Goal: Task Accomplishment & Management: Use online tool/utility

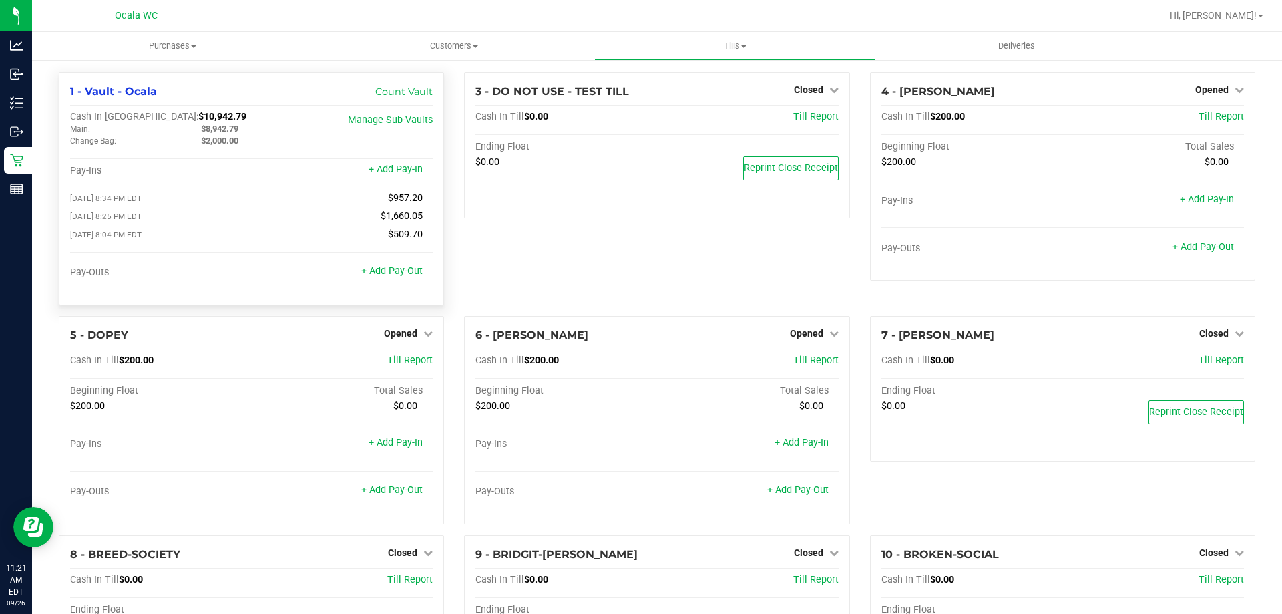
click at [397, 276] on link "+ Add Pay-Out" at bounding box center [391, 270] width 61 height 11
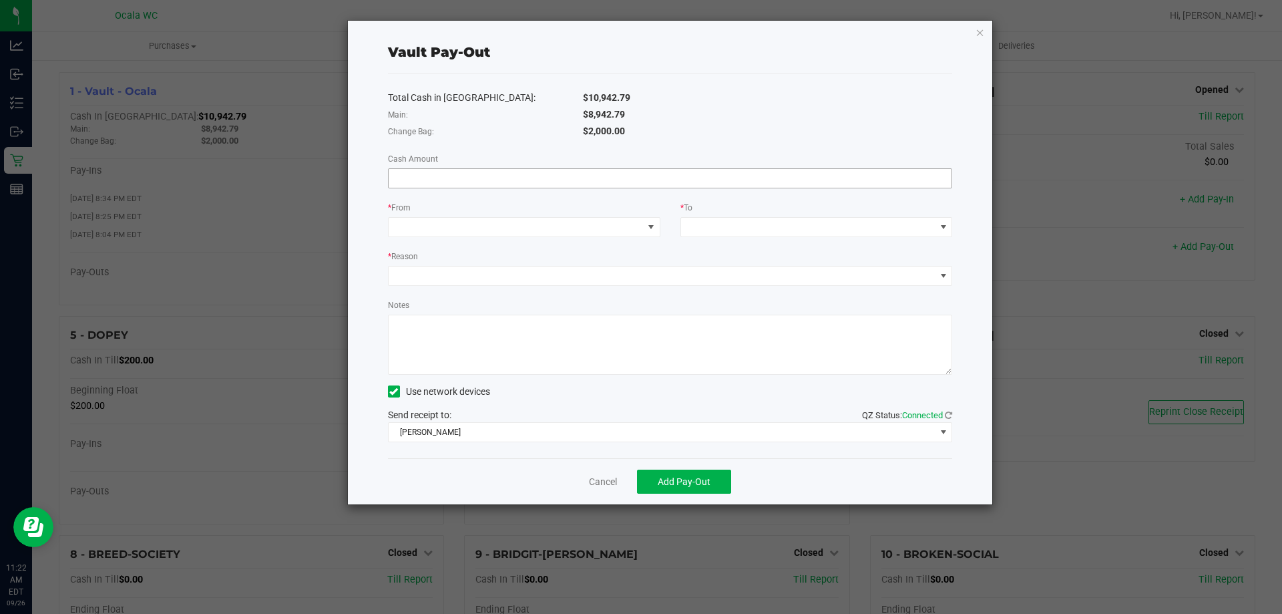
click at [548, 176] on input at bounding box center [670, 178] width 563 height 19
type input "$8,942.79"
click at [568, 226] on span at bounding box center [516, 227] width 254 height 19
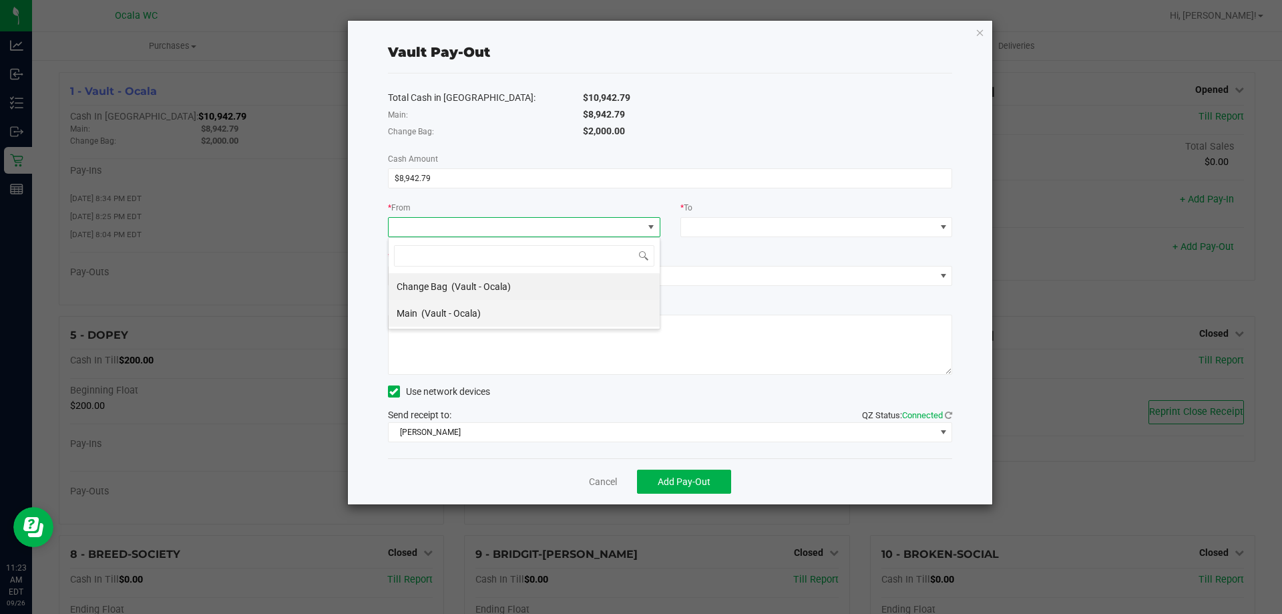
click at [461, 315] on span "(Vault - Ocala)" at bounding box center [450, 313] width 59 height 11
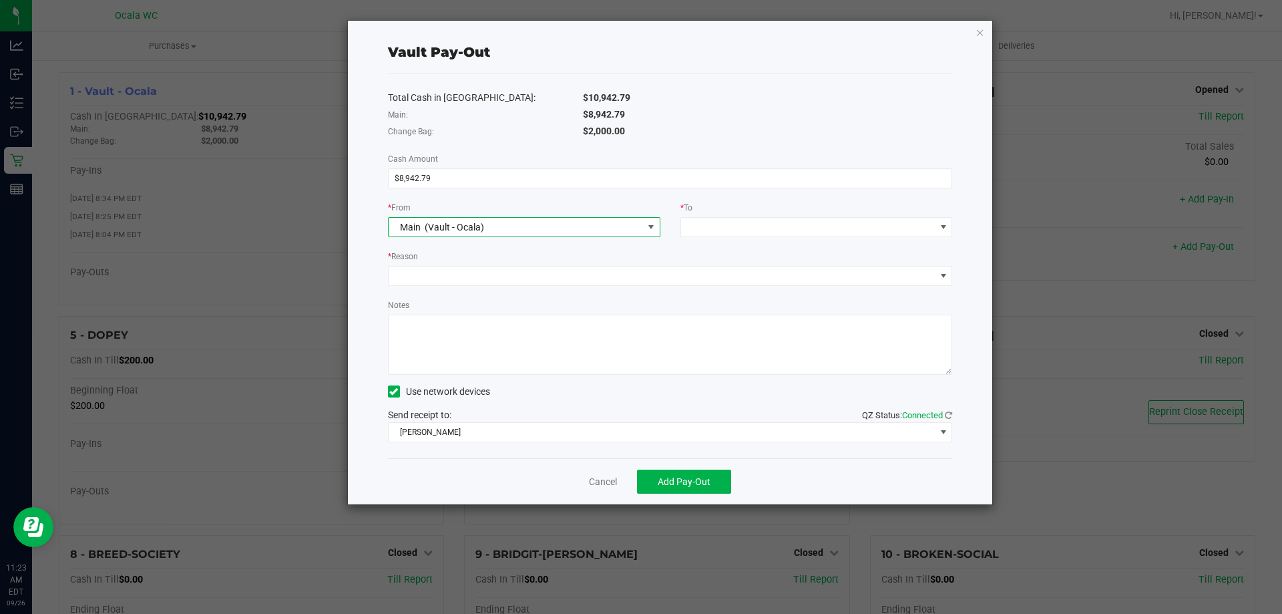
click at [732, 238] on div "Total Cash in [GEOGRAPHIC_DATA]: $10,942.79 Main: $8,942.79 Change Bag: $2,000.…" at bounding box center [670, 265] width 565 height 385
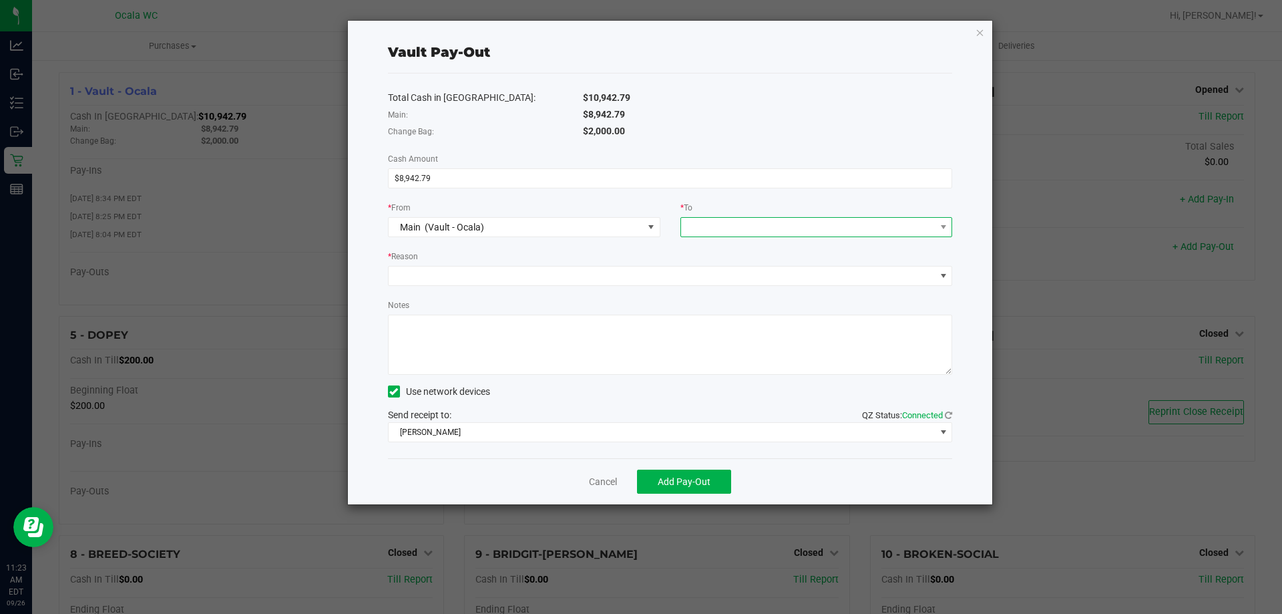
click at [734, 228] on span at bounding box center [808, 227] width 254 height 19
click at [737, 312] on span "Empyreal Transfer" at bounding box center [726, 313] width 75 height 11
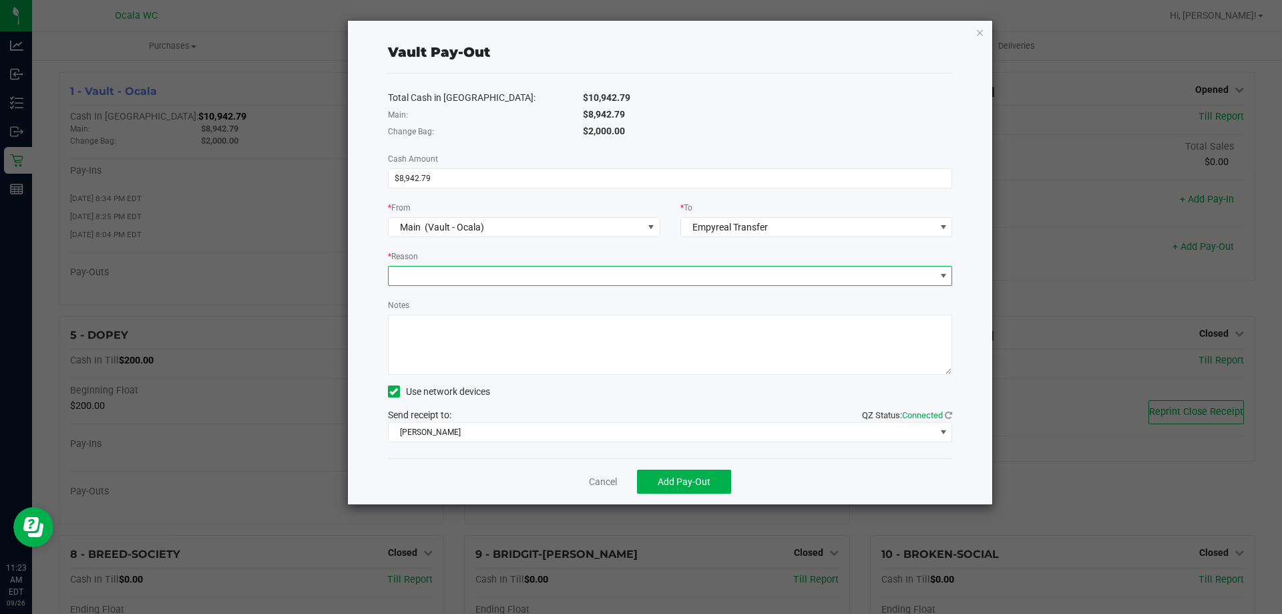
click at [568, 277] on span at bounding box center [662, 275] width 547 height 19
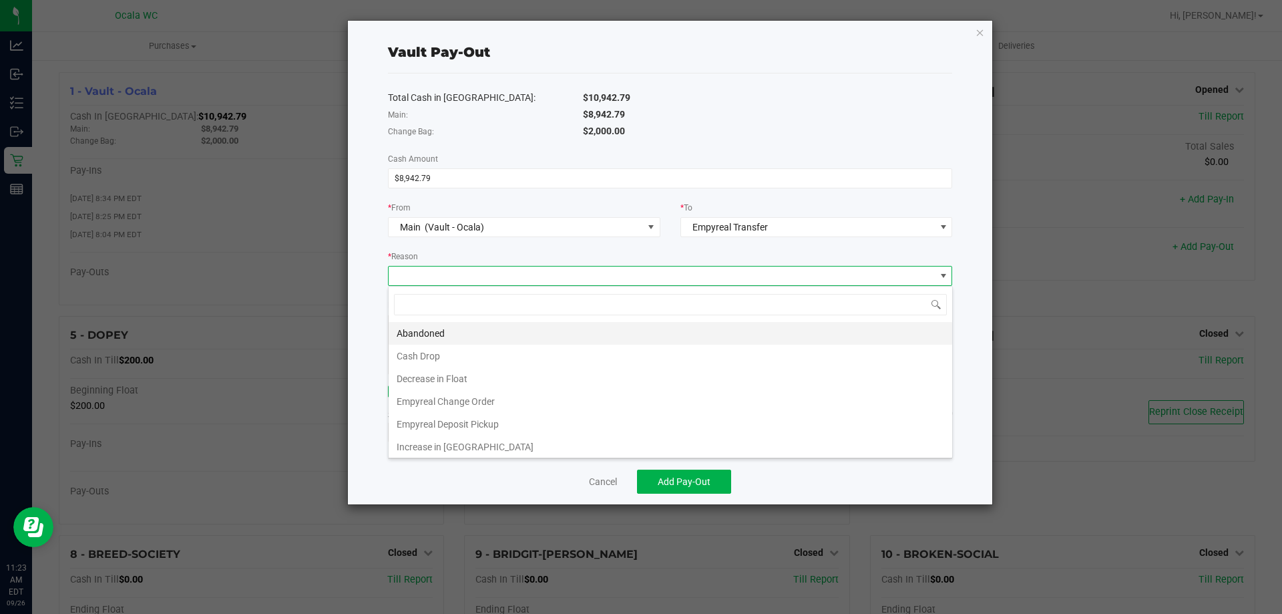
scroll to position [20, 564]
click at [437, 425] on li "Empyreal Deposit Pickup" at bounding box center [670, 424] width 563 height 23
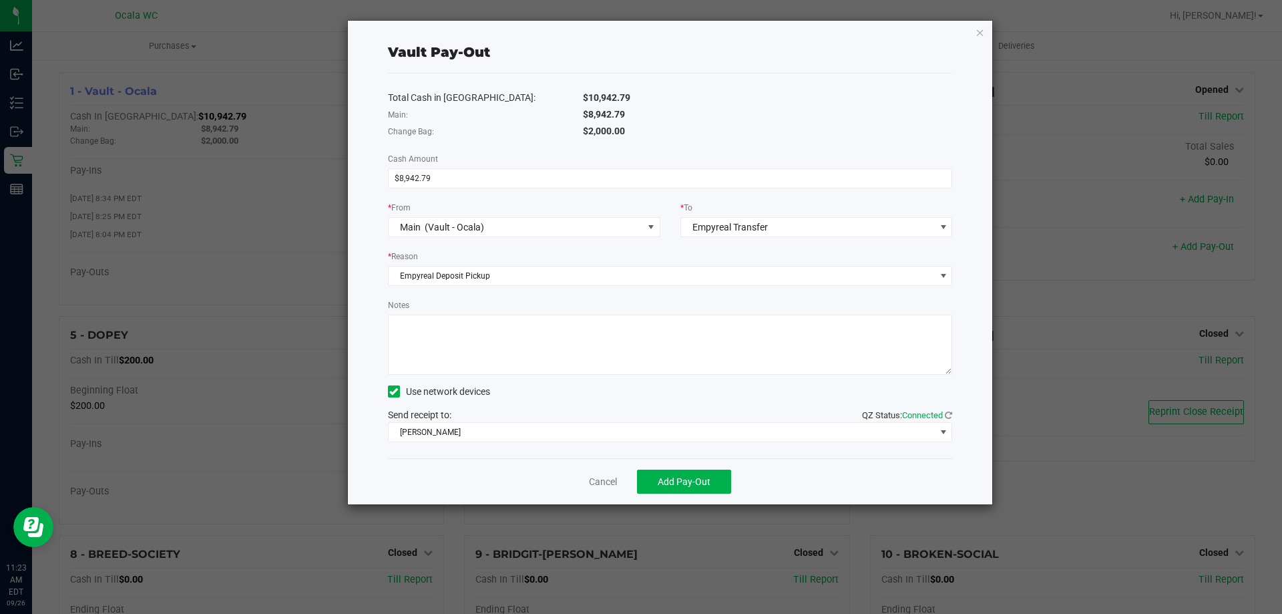
click at [449, 336] on textarea "Notes" at bounding box center [670, 344] width 565 height 60
